Goal: Contribute content: Contribute content

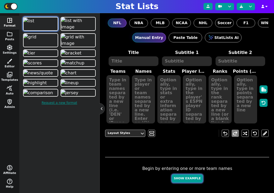
click at [196, 179] on button "Show Example" at bounding box center [187, 178] width 31 height 8
type textarea "Example Post"
type textarea "Random"
type textarea "SF DET TB JAX GB HOU MIA DAL BUF KC"
type textarea "Brock Purdy Jared Goff Baker Mayfield Trevor Lawrence Jordan Love C.J. Stroud T…"
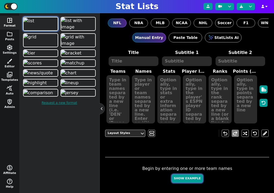
type textarea "680 645 525 461 434 372 357 260 170 157"
type textarea "4361741 3046779 3052587 4360310 4036378 4432577 4241479 2577417 3918298 3139477"
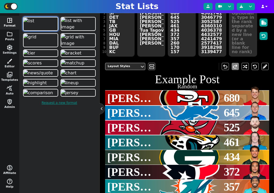
scroll to position [81, 0]
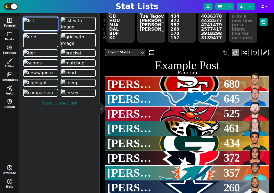
click at [10, 36] on span "folder" at bounding box center [9, 34] width 6 height 6
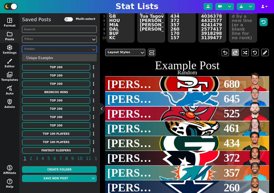
click at [50, 49] on div "Folder" at bounding box center [56, 49] width 65 height 5
type input "c"
click at [52, 39] on div "Filter" at bounding box center [56, 39] width 65 height 5
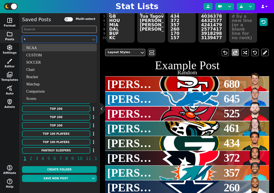
type input "ch"
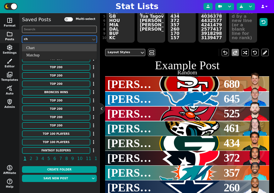
click at [54, 49] on div "Chart" at bounding box center [59, 47] width 75 height 7
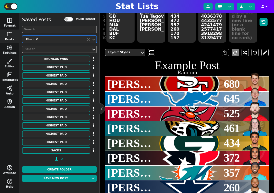
scroll to position [122, 0]
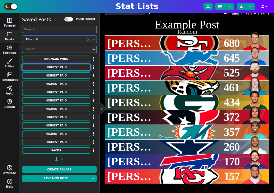
click at [67, 65] on button "HIGHEST PAID" at bounding box center [56, 67] width 68 height 7
type textarea "HIGHEST PAID"
type textarea "Interior D-line"
type textarea "Chiefs Patriots Broncos Ravens Lions Jets Panthers Titans Colts Giants Commande…"
type textarea "[PERSON_NAME] [PERSON_NAME] [PERSON_NAME] [PERSON_NAME] [PERSON_NAME] [PERSON_N…"
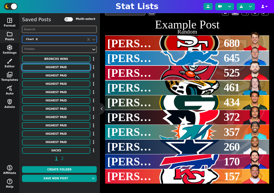
type textarea "31750000 26000000 25500000 24500000 24250000 24000000 24000000 23500000 2300000…"
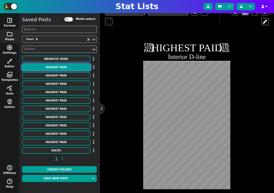
scroll to position [127, 0]
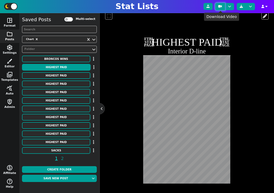
click at [220, 6] on icon at bounding box center [220, 6] width 4 height 3
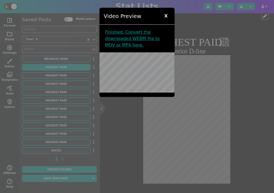
click at [168, 17] on span "X" at bounding box center [166, 16] width 9 height 8
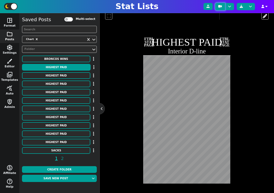
click at [219, 7] on icon at bounding box center [220, 6] width 4 height 3
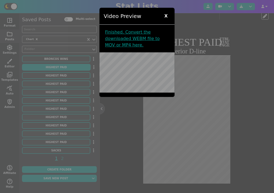
click at [166, 17] on span "X" at bounding box center [166, 16] width 9 height 8
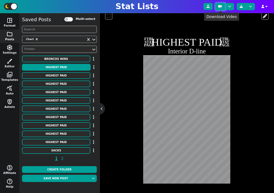
click at [221, 5] on icon at bounding box center [220, 6] width 4 height 3
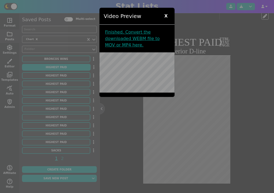
click at [167, 16] on span "X" at bounding box center [166, 16] width 9 height 8
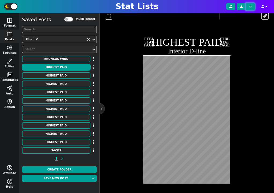
click at [254, 6] on button at bounding box center [250, 6] width 9 height 7
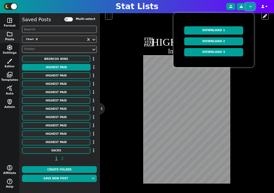
click at [254, 6] on button at bounding box center [250, 6] width 9 height 7
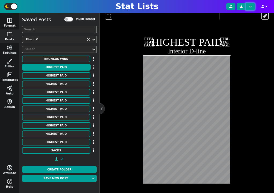
click at [254, 6] on button at bounding box center [250, 6] width 9 height 7
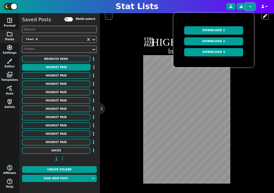
click at [254, 6] on button at bounding box center [250, 6] width 9 height 7
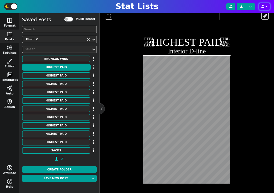
click at [267, 6] on icon "button" at bounding box center [267, 6] width 2 height 3
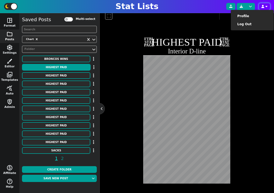
click at [267, 6] on icon "button" at bounding box center [267, 6] width 2 height 3
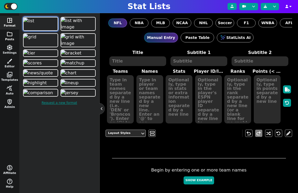
click at [10, 36] on span "folder" at bounding box center [9, 34] width 6 height 6
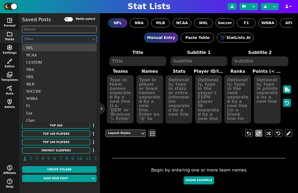
click at [42, 39] on div "Filter" at bounding box center [56, 39] width 65 height 5
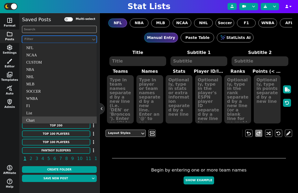
click at [34, 119] on div "Chart" at bounding box center [59, 119] width 75 height 7
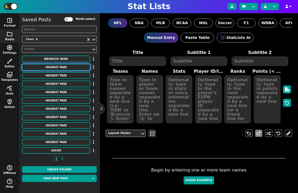
click at [67, 66] on button "HIGHEST PAID" at bounding box center [56, 67] width 68 height 7
type textarea "HIGHEST PAID"
type textarea "Interior D-line"
type textarea "Chiefs Patriots Broncos Ravens Lions Jets Panthers Titans Colts Giants Commande…"
type textarea "[PERSON_NAME] [PERSON_NAME] [PERSON_NAME] [PERSON_NAME] [PERSON_NAME] [PERSON_N…"
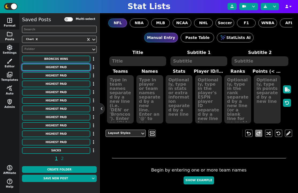
type textarea "31750000 26000000 25500000 24500000 24250000 24000000 24000000 23500000 2300000…"
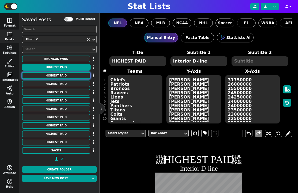
click at [67, 75] on button "HIGHEST PAID" at bounding box center [56, 75] width 68 height 7
type textarea "Cornerbacks"
type textarea "Jets Texans Panthers Steelers Broncos Falcons Browns Ravens Commanders Cowboys …"
type textarea "[PERSON_NAME] [PERSON_NAME] [PERSON_NAME] [PERSON_NAME] [PERSON_NAME] II [PERSO…"
type textarea "30100000 30000000 25000000 24100000 24000000 20250000 20100000 19500000 1940000…"
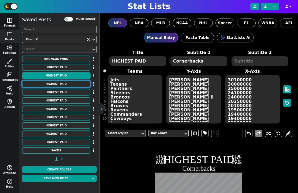
click at [65, 86] on button "HIGHEST PAID" at bounding box center [56, 84] width 68 height 7
type textarea "Linebackers"
type textarea "49ers Ravens Bears Eagles Jets Chiefs Steelers Browns Texans Patriots Bills Bro…"
type textarea "[PERSON_NAME] [PERSON_NAME] [PERSON_NAME] [PERSON_NAME] [PERSON_NAME] [PERSON_N…"
type textarea "21000000 20000000 18000000 17000000 15000000 15000000 13666666 12500000 1133333…"
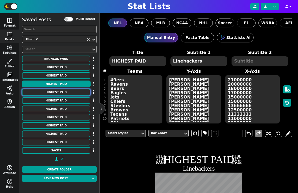
click at [66, 92] on button "HIGHEST PAID" at bounding box center [56, 92] width 68 height 7
type textarea "Edge [PERSON_NAME]"
type textarea "Steelers Browns Texans Raiders 49ers Jaguars Giants Bears Packers Vikings Chief…"
type textarea "[PERSON_NAME] [PERSON_NAME] [PERSON_NAME] [PERSON_NAME] [PERSON_NAME] [PERSON_N…"
type textarea "41000000 40000000 35600000 35500000 34000000 28250000 28200000 24500000 2400000…"
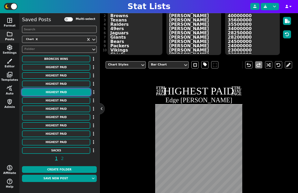
scroll to position [10, 0]
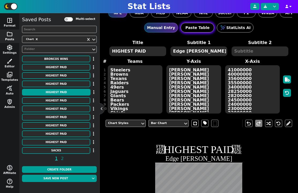
click at [192, 29] on button "Paste Table" at bounding box center [198, 28] width 34 height 10
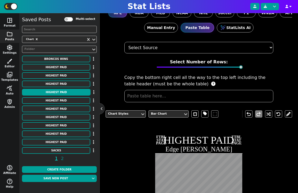
click at [180, 47] on select "Select Source ESPN Sports Reference Spreadsheet" at bounding box center [199, 48] width 149 height 12
select select "PFR"
click at [125, 42] on select "Select Source ESPN Sports Reference Spreadsheet" at bounding box center [199, 48] width 149 height 12
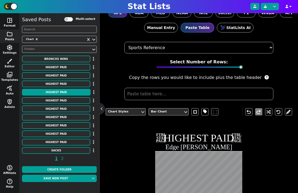
click at [166, 94] on input "text" at bounding box center [199, 94] width 149 height 12
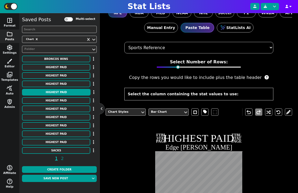
click at [220, 97] on th "Select the column containing the stat values to use:" at bounding box center [199, 94] width 149 height 12
click at [215, 95] on th "Select the column containing the stat values to use:" at bounding box center [199, 94] width 149 height 12
click at [217, 95] on th "Select the column containing the stat values to use:" at bounding box center [199, 94] width 149 height 12
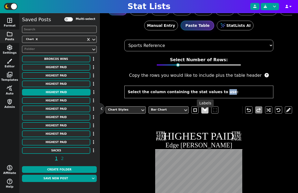
scroll to position [0, 0]
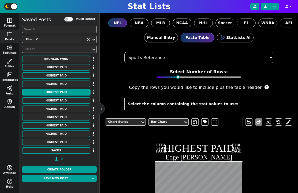
click at [162, 43] on div "Manual Entry Paste Table StatLists AI" at bounding box center [199, 37] width 187 height 20
click at [163, 38] on button "Manual Entry" at bounding box center [161, 38] width 34 height 10
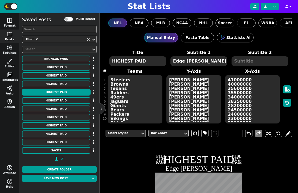
click at [247, 97] on textarea "41000000 40000000 35600000 35500000 34000000 28250000 28200000 24500000 2400000…" at bounding box center [252, 99] width 55 height 48
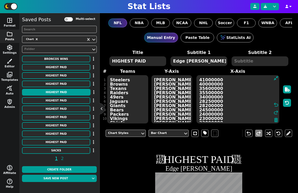
paste textarea "554 527 527 525 522 522 521 520 517 517 513 513 510 510 509 509 506 506 505 505…"
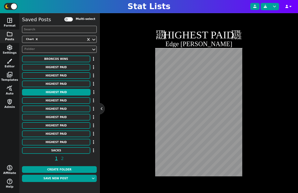
scroll to position [131, 0]
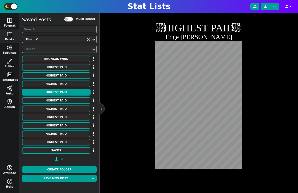
type textarea "554 527 527 525 522 522 521 520 517 517 513 513 510 510 509 509 506 506 505 505…"
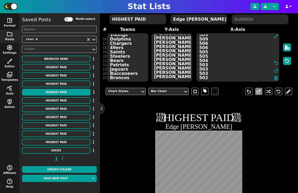
scroll to position [18, 0]
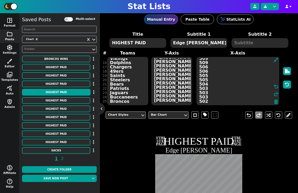
click at [128, 60] on textarea "Steelers Browns Texans Raiders 49ers Jaguars Giants Bears Packers Vikings Chief…" at bounding box center [127, 81] width 41 height 48
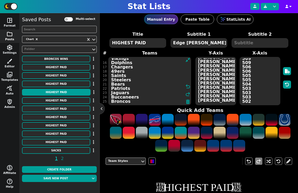
paste textarea "RAM HOU HOU CIN PIT ARI MIA DET LAR NWE OAK NYG NYG NOR ATL [GEOGRAPHIC_DATA] D…"
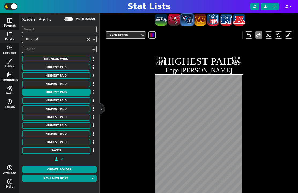
scroll to position [178, 0]
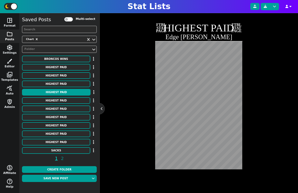
type textarea "RAM HOU HOU CIN PIT ARI MIA DET LAR NWE OAK NYG NYG NOR ATL [GEOGRAPHIC_DATA] D…"
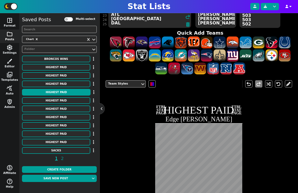
scroll to position [51, 0]
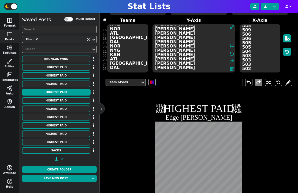
click at [203, 51] on textarea "[PERSON_NAME] [PERSON_NAME] [PERSON_NAME] [PERSON_NAME] [PERSON_NAME] [PERSON_N…" at bounding box center [194, 48] width 83 height 48
paste textarea "[PERSON_NAME] [PERSON_NAME] [PERSON_NAME] [PERSON_NAME] [PERSON_NAME] [PERSON_N…"
click at [184, 54] on textarea "[PERSON_NAME] [PERSON_NAME] [PERSON_NAME] [PERSON_NAME] [PERSON_NAME] [PERSON_N…" at bounding box center [194, 48] width 83 height 48
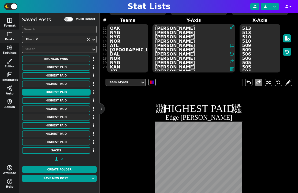
scroll to position [0, 0]
click at [195, 37] on textarea "[PERSON_NAME] [PERSON_NAME] [PERSON_NAME] [PERSON_NAME] [PERSON_NAME] [PERSON_N…" at bounding box center [194, 48] width 83 height 48
click at [194, 35] on textarea "[PERSON_NAME] [PERSON_NAME] [PERSON_NAME] [PERSON_NAME] [PERSON_NAME] [PERSON_N…" at bounding box center [194, 48] width 83 height 48
click at [195, 36] on textarea "[PERSON_NAME] [PERSON_NAME] [PERSON_NAME] [PERSON_NAME] [PERSON_NAME] [PERSON_N…" at bounding box center [194, 48] width 83 height 48
click at [202, 30] on textarea "[PERSON_NAME] [PERSON_NAME] [PERSON_NAME] [PERSON_NAME] [PERSON_NAME] [PERSON_N…" at bounding box center [194, 48] width 83 height 48
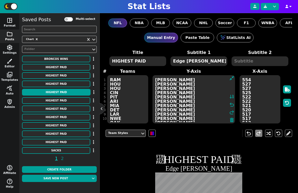
type textarea "[PERSON_NAME] [PERSON_NAME] [PERSON_NAME] [PERSON_NAME] [PERSON_NAME] [PERSON_N…"
click at [114, 90] on textarea "RAM HOU HOU CIN PIT ARI MIA DET LAR NWE OAK NYG NYG NOR ATL [GEOGRAPHIC_DATA] D…" at bounding box center [127, 99] width 41 height 48
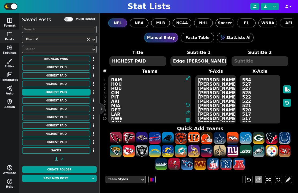
click at [114, 90] on textarea "RAM HOU HOU CIN PIT ARI MIA DET LAR NWE OAK NYG NYG NOR ATL [GEOGRAPHIC_DATA] D…" at bounding box center [149, 99] width 83 height 48
click at [115, 87] on textarea "RAM HOU HOU CIN PIT ARI MIA DET LAR NWE OAK NYG NYG NOR ATL [GEOGRAPHIC_DATA] D…" at bounding box center [149, 99] width 83 height 48
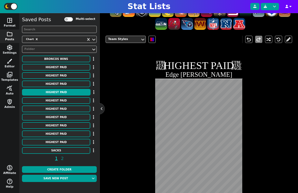
scroll to position [141, 0]
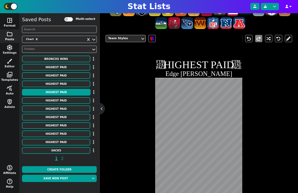
type textarea "RAM HOU oti CIN PIT ARI MIA DET LAR NWE OAK NYG NYG NOR ATL [GEOGRAPHIC_DATA] D…"
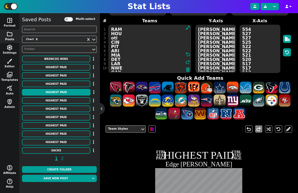
scroll to position [8, 0]
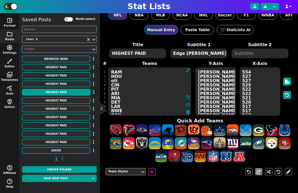
click at [151, 55] on textarea "HIGHEST PAID" at bounding box center [137, 54] width 57 height 10
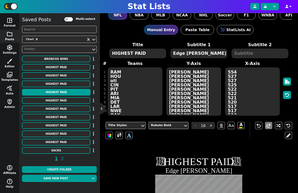
click at [151, 55] on textarea "HIGHEST PAID" at bounding box center [137, 54] width 57 height 10
type textarea "_"
type textarea "PASS YARDS"
click at [188, 50] on textarea "Edge [PERSON_NAME]" at bounding box center [199, 54] width 57 height 10
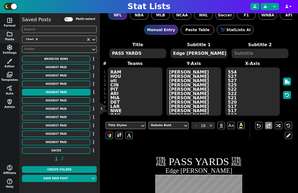
type input "10"
click at [188, 50] on textarea "Edge [PERSON_NAME]" at bounding box center [199, 54] width 57 height 10
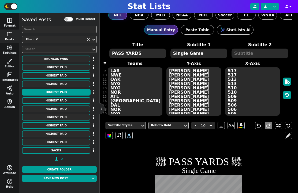
scroll to position [64, 0]
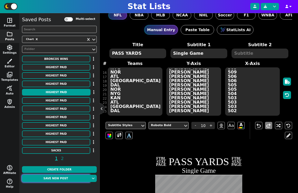
type textarea "Single Game"
click at [64, 176] on button "Save new post" at bounding box center [56, 178] width 68 height 7
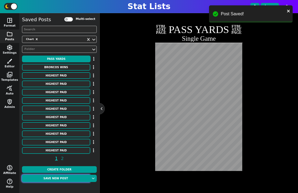
scroll to position [132, 0]
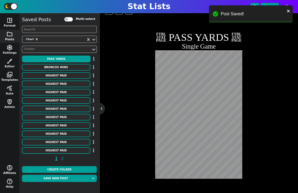
click at [133, 160] on div "Subtitle Styles Roboto Bold - 10 + Aa A A undo redo FTBL STAT PAGE PASS YARDS S…" at bounding box center [199, 93] width 187 height 199
